Goal: Use online tool/utility: Utilize a website feature to perform a specific function

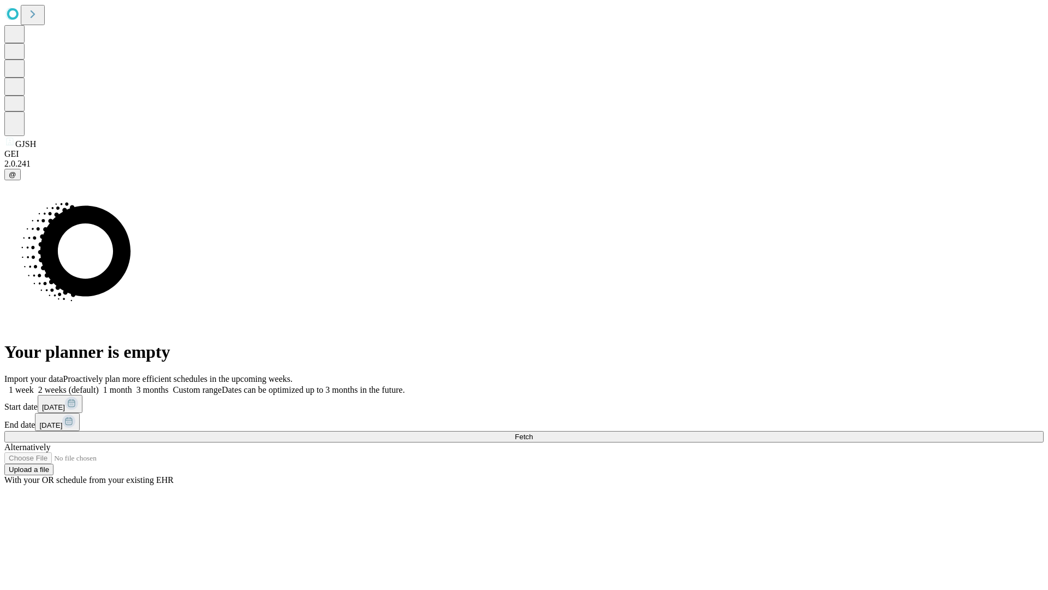
click at [533, 433] on span "Fetch" at bounding box center [524, 437] width 18 height 8
